Goal: Information Seeking & Learning: Learn about a topic

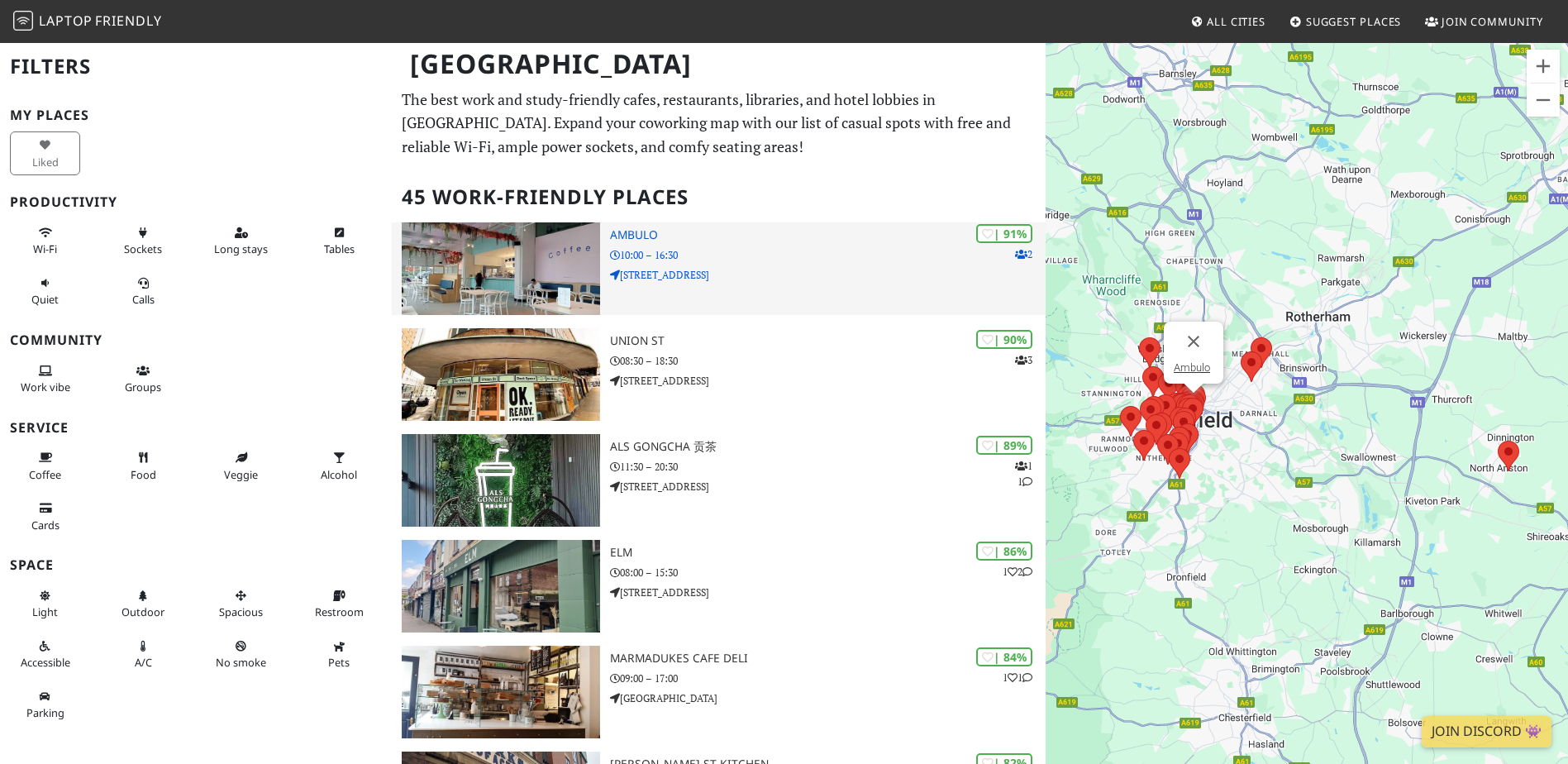
click at [673, 255] on p "10:00 – 16:30" at bounding box center [827, 255] width 435 height 16
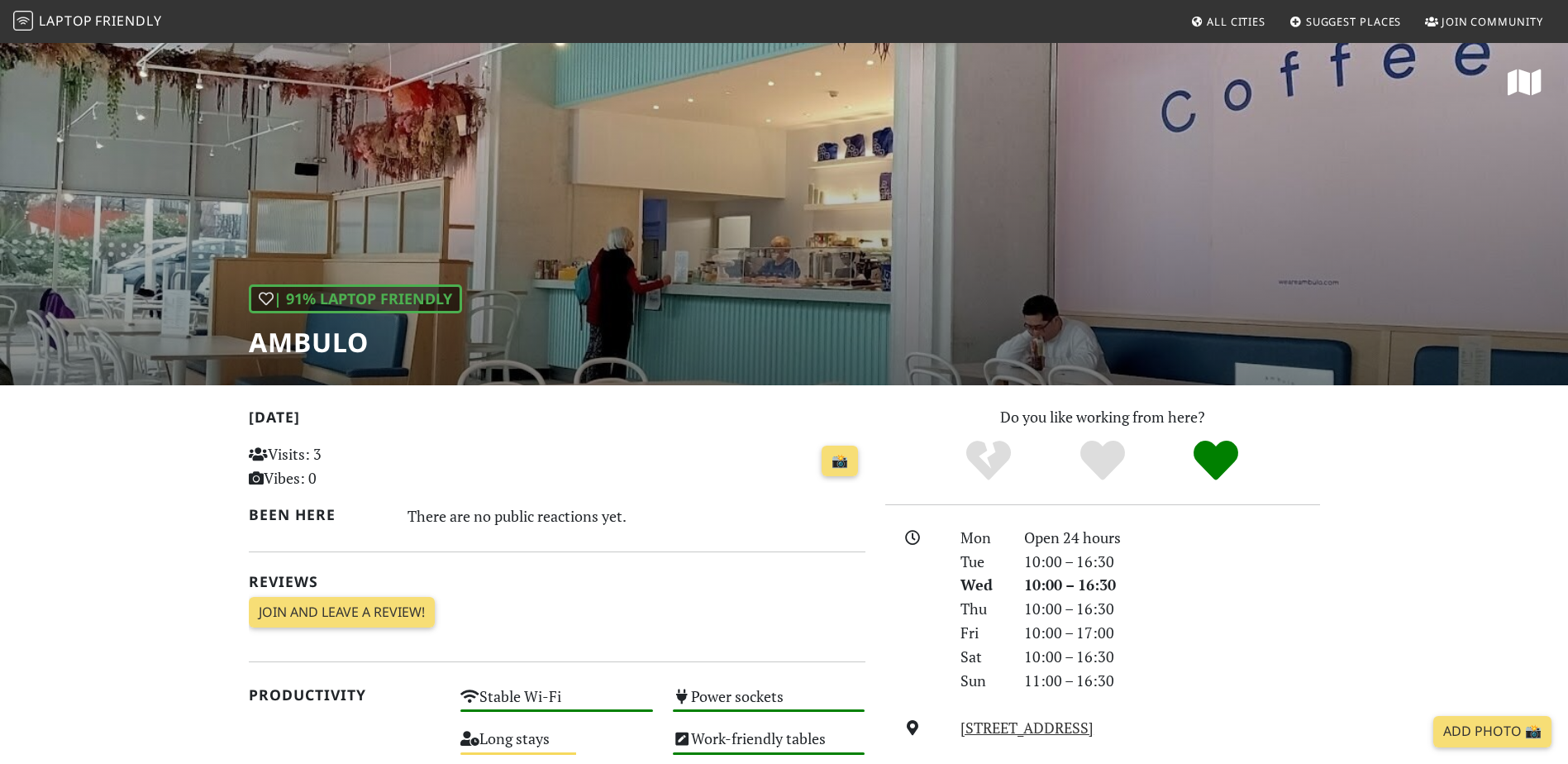
click at [960, 314] on div "| 91% Laptop Friendly Ambulo" at bounding box center [784, 214] width 1568 height 344
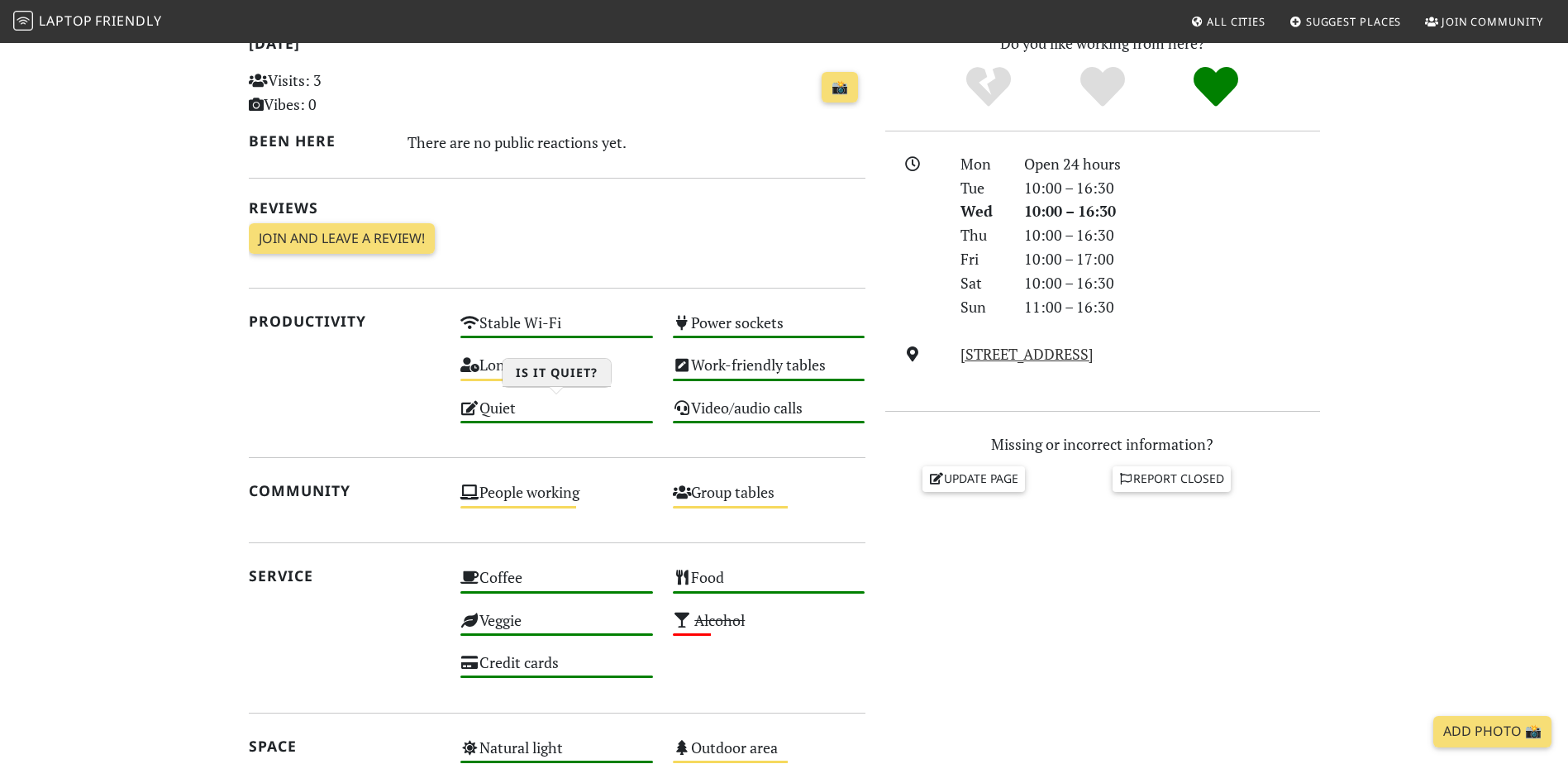
scroll to position [496, 0]
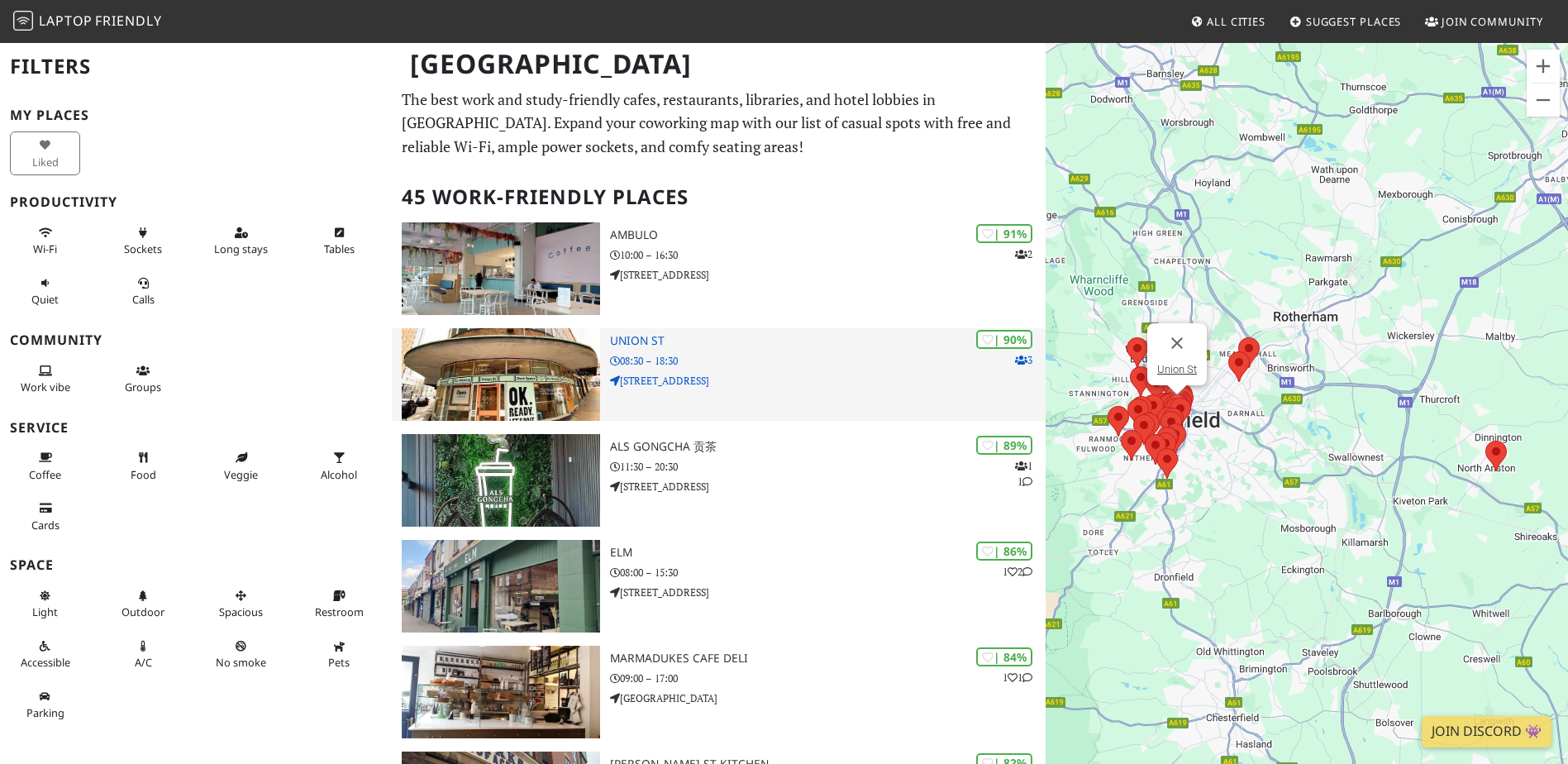
click at [743, 368] on p "08:30 – 18:30" at bounding box center [827, 361] width 435 height 16
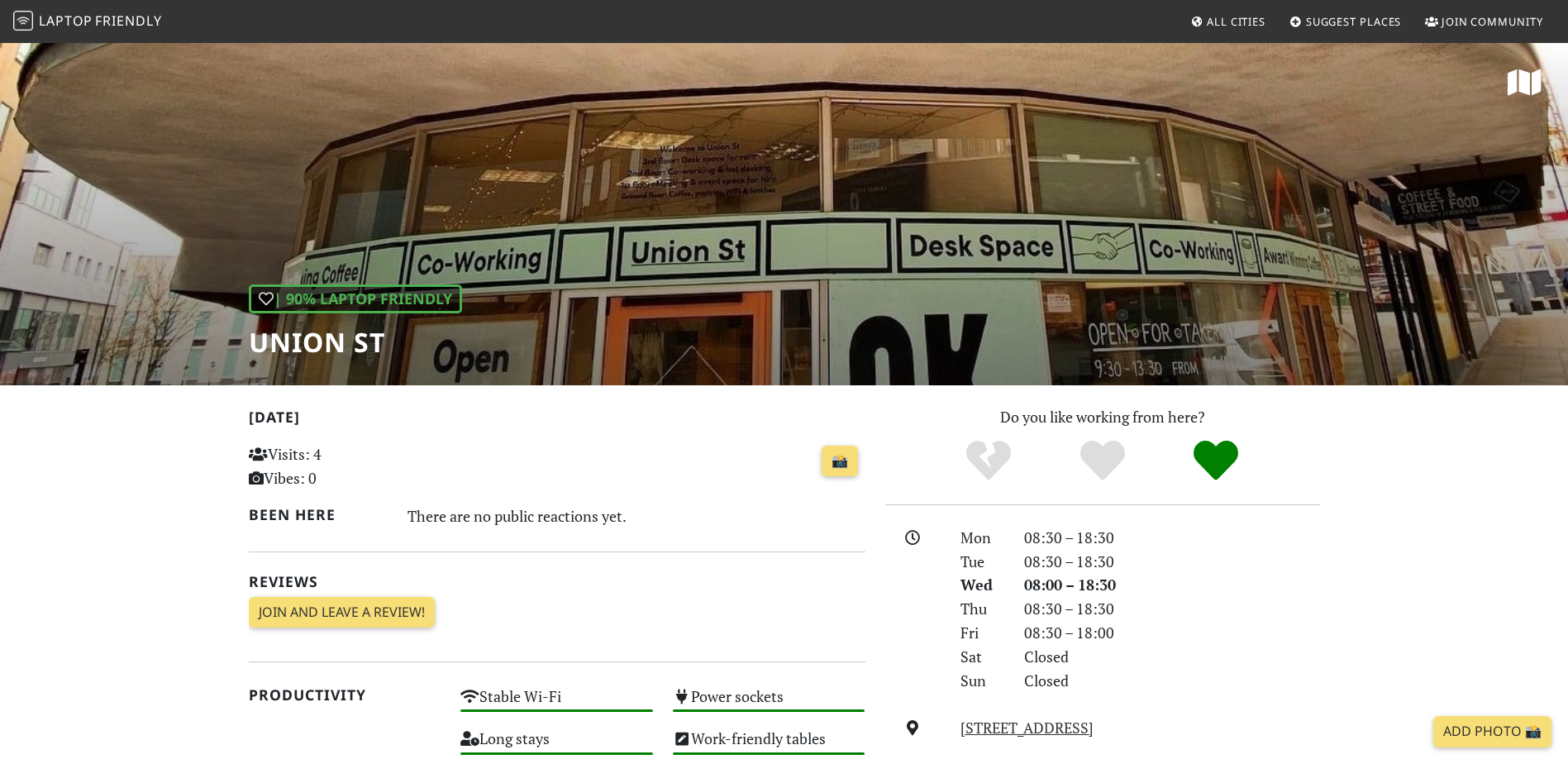
click at [695, 241] on div "| 90% Laptop Friendly Union St" at bounding box center [784, 214] width 1568 height 344
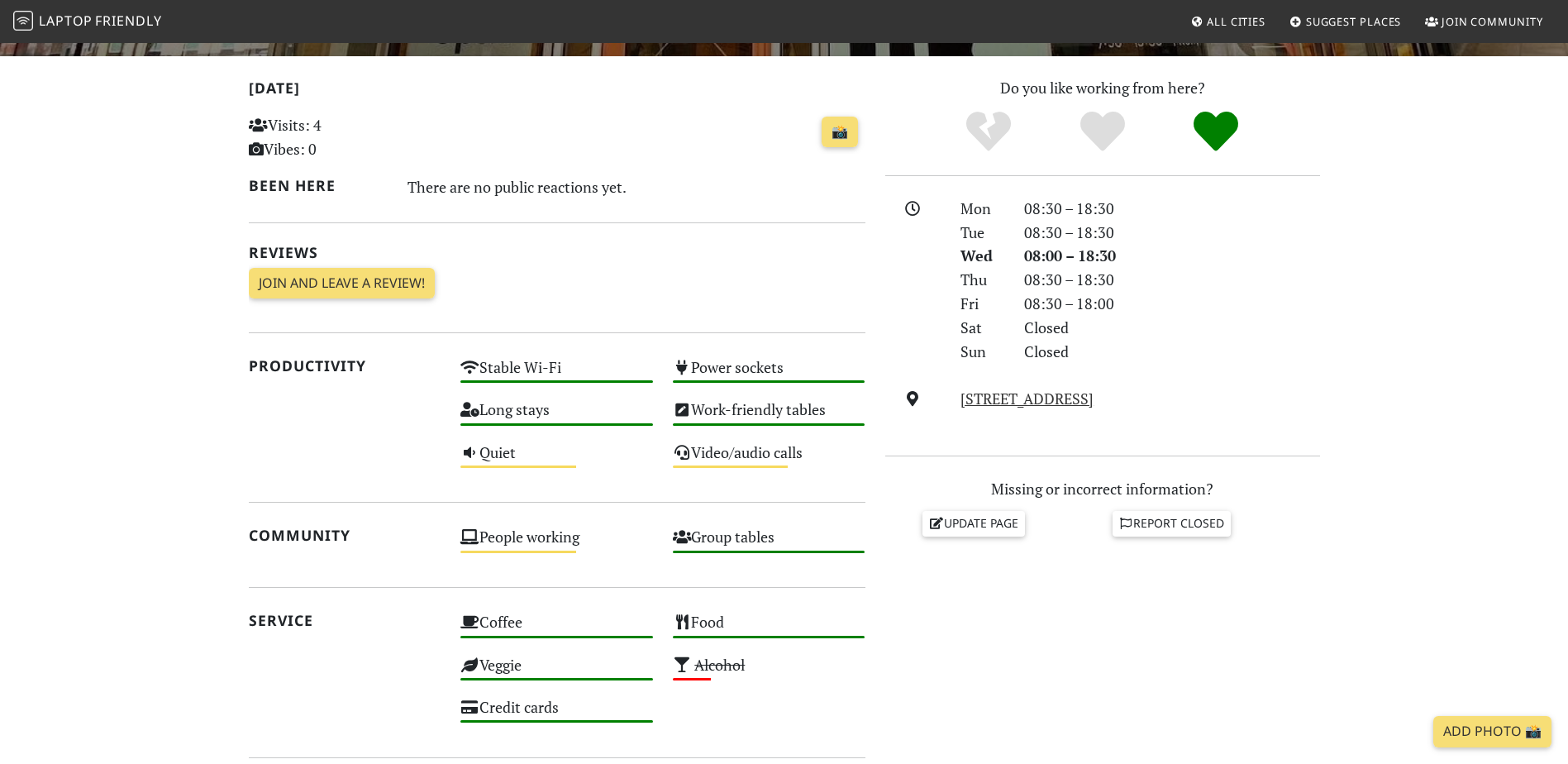
scroll to position [331, 0]
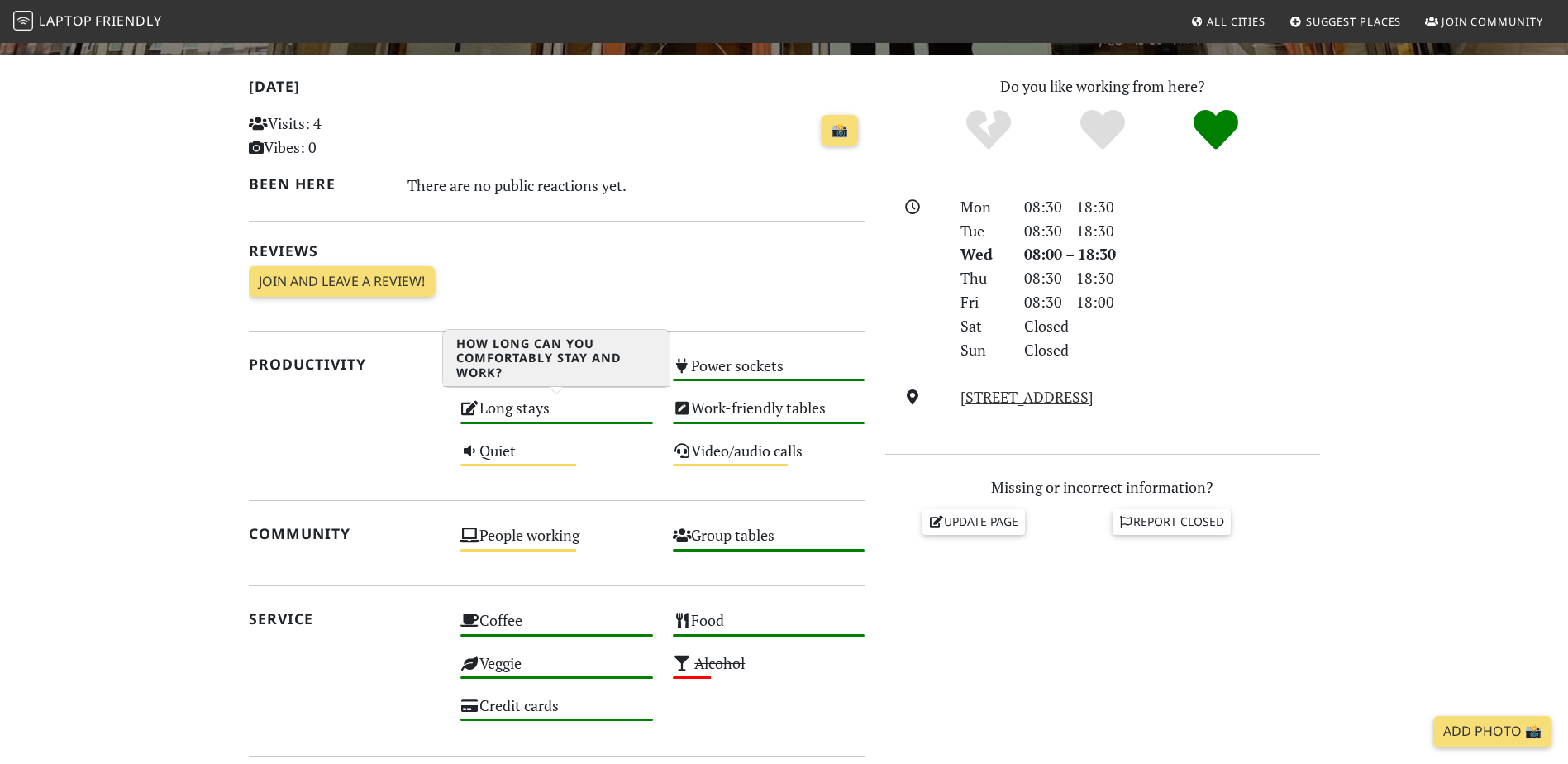
click at [488, 417] on div "Long stays High" at bounding box center [557, 416] width 212 height 42
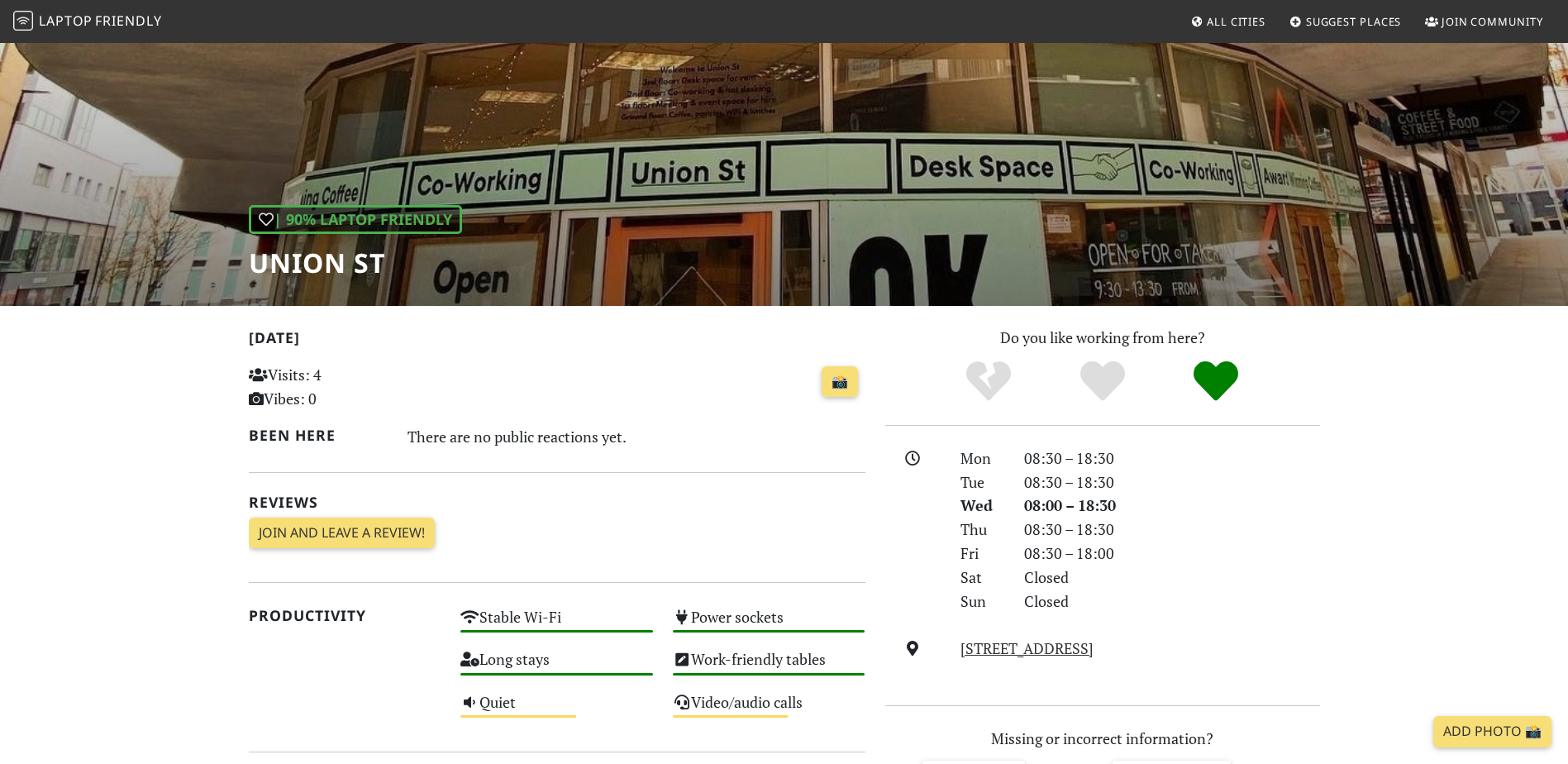
scroll to position [0, 0]
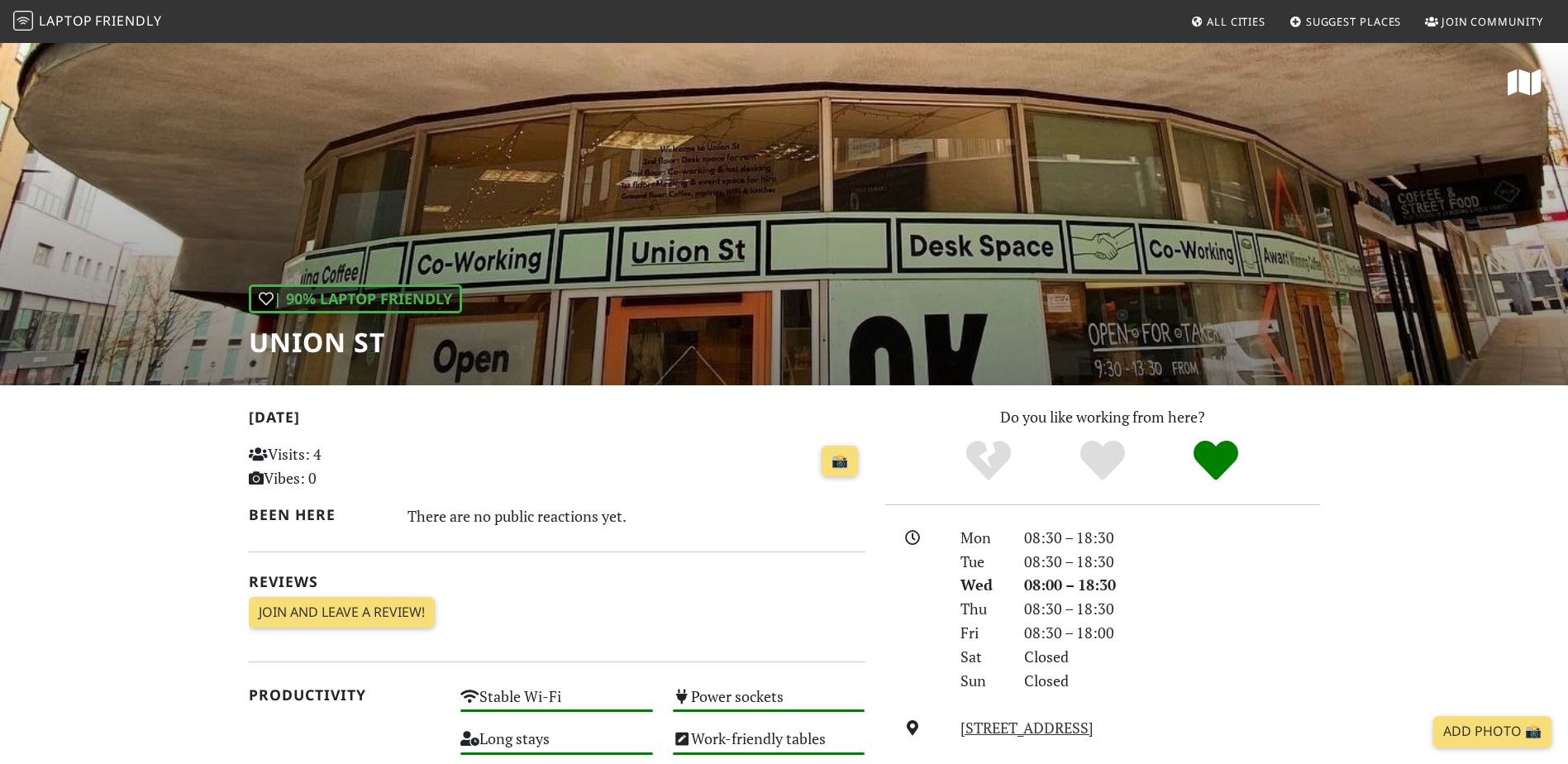
click at [942, 224] on div "| 90% Laptop Friendly Union St" at bounding box center [784, 214] width 1568 height 344
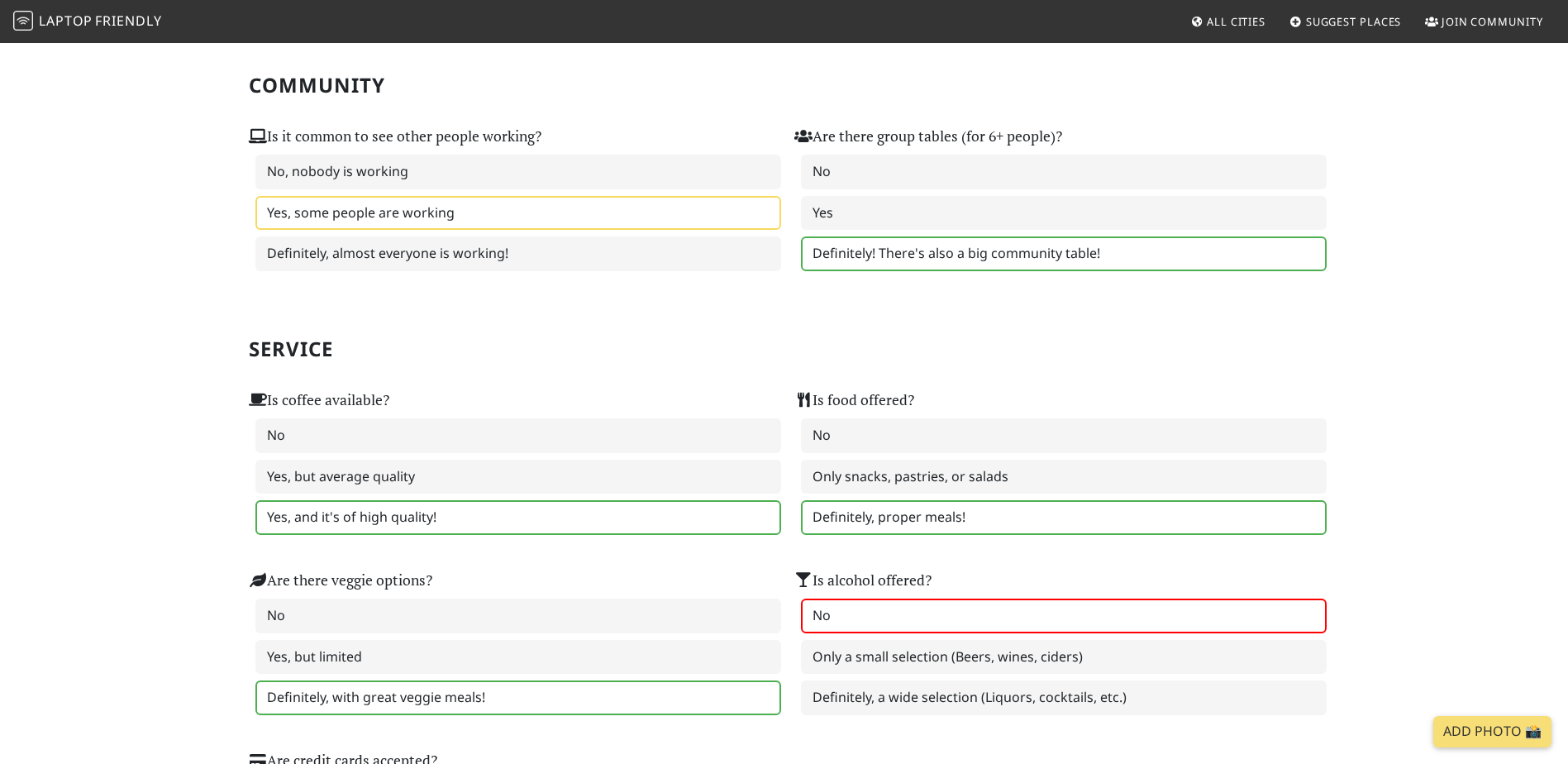
scroll to position [744, 0]
